Goal: Information Seeking & Learning: Learn about a topic

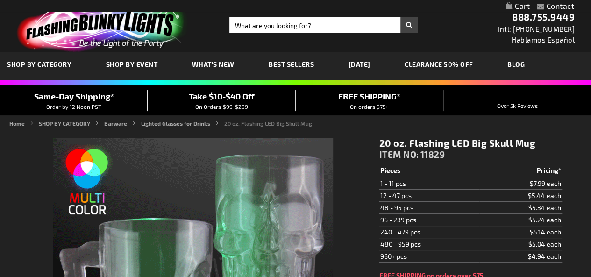
click at [37, 60] on span "SHOP BY CATEGORY" at bounding box center [39, 64] width 64 height 8
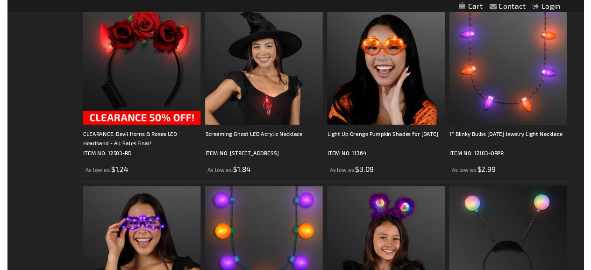
scroll to position [454, 0]
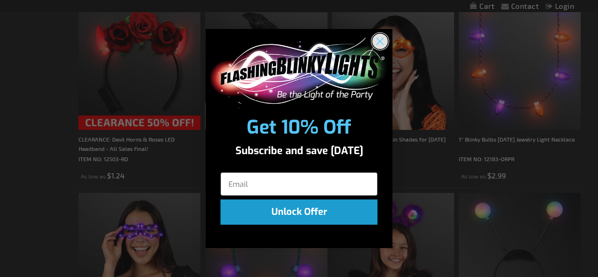
click at [385, 42] on circle "Close dialog" at bounding box center [379, 41] width 15 height 15
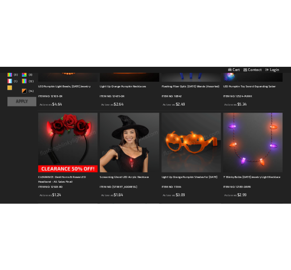
scroll to position [366, 0]
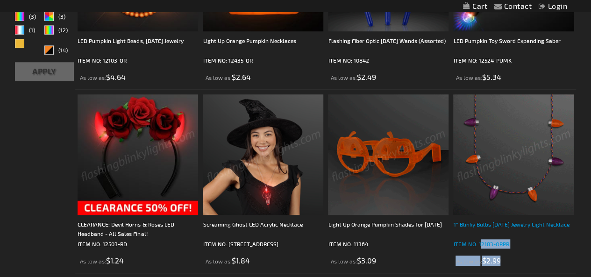
drag, startPoint x: 516, startPoint y: 251, endPoint x: 479, endPoint y: 244, distance: 38.4
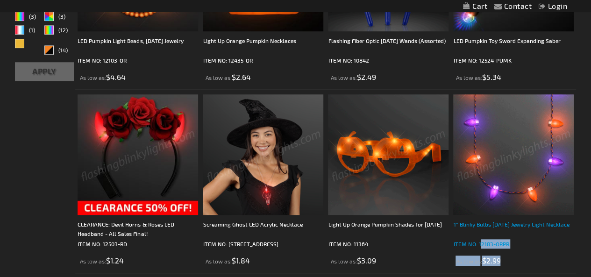
click at [479, 244] on div "1” Blinky Bulbs [DATE] Jewelry Light Necklace ITEM NO: 12183-ORPR As low as $2.…" at bounding box center [513, 242] width 120 height 46
click at [489, 253] on div "1” Blinky Bulbs [DATE] Jewelry Light Necklace ITEM NO: 12183-ORPR As low as $2.…" at bounding box center [513, 242] width 120 height 46
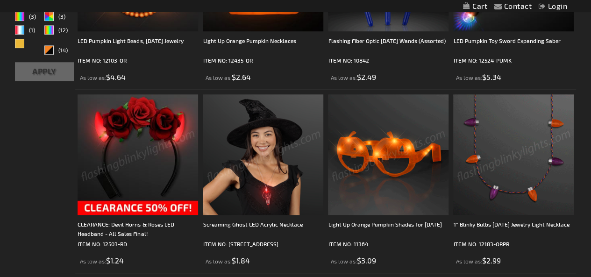
click at [449, 91] on li "Light Up Orange Pumpkin Shades for [DATE] ITEM NO: 11364 As low as $3.09" at bounding box center [387, 181] width 125 height 184
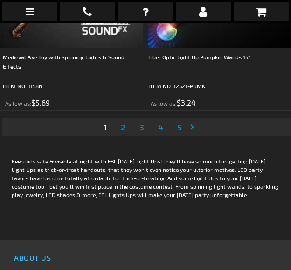
scroll to position [6413, 0]
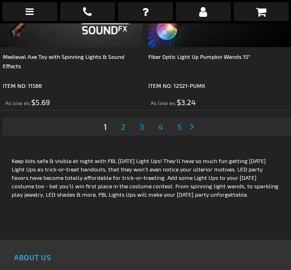
click at [121, 127] on span "2" at bounding box center [123, 126] width 5 height 10
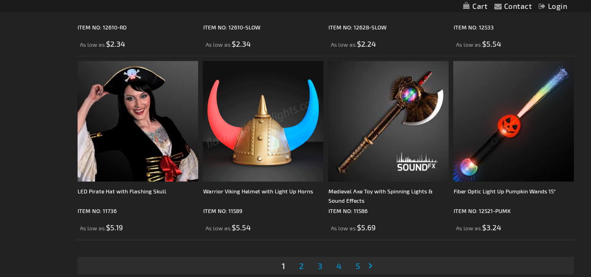
scroll to position [2786, 0]
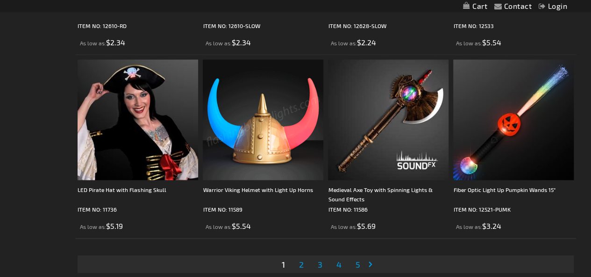
click at [300, 265] on span "2" at bounding box center [300, 264] width 5 height 10
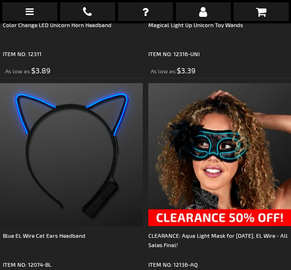
scroll to position [6234, 0]
